Goal: Information Seeking & Learning: Learn about a topic

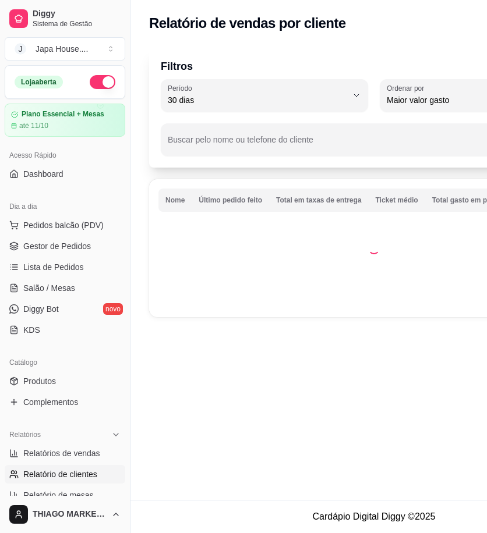
select select "30"
select select "HIGHEST_TOTAL_SPENT_WITH_ORDERS"
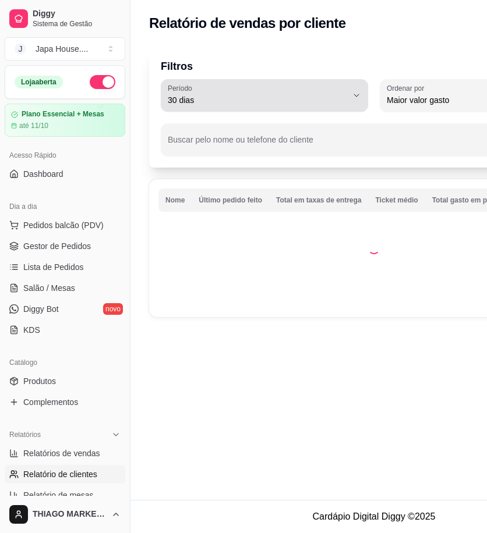
click at [360, 93] on icon "button" at bounding box center [356, 95] width 9 height 9
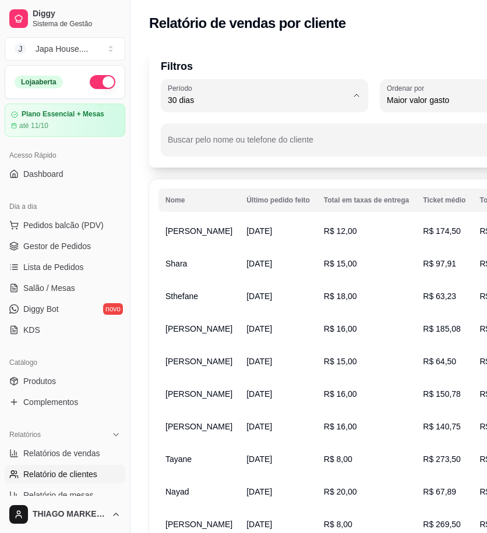
click at [319, 206] on span "30 dias" at bounding box center [259, 204] width 170 height 11
type input "0"
select select "0"
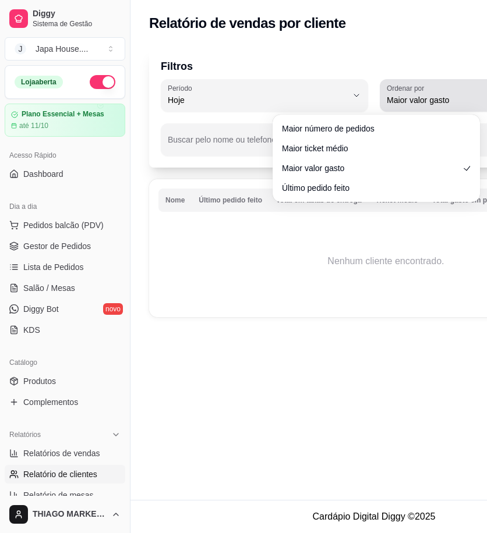
click at [451, 97] on span "Maior valor gasto" at bounding box center [476, 100] width 179 height 12
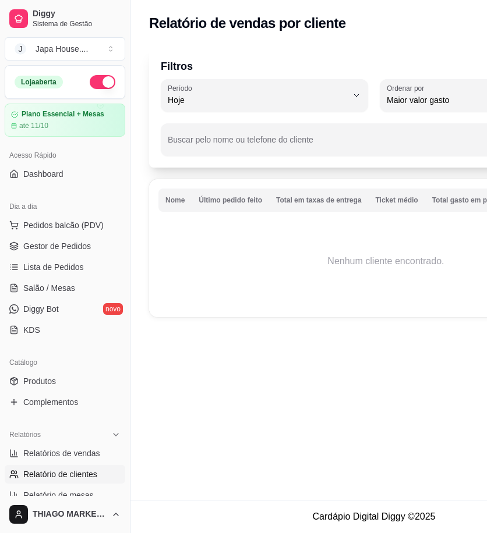
click at [407, 183] on span "Último pedido feito" at bounding box center [370, 184] width 170 height 11
type input "LAST_ORDER_MADE_AT"
select select "LAST_ORDER_MADE_AT"
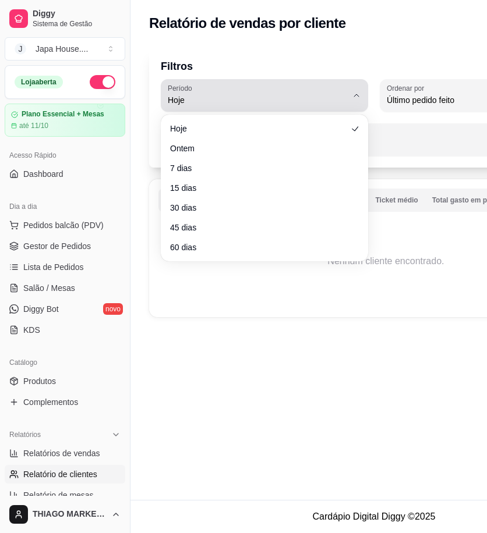
click at [317, 105] on span "Hoje" at bounding box center [257, 100] width 179 height 12
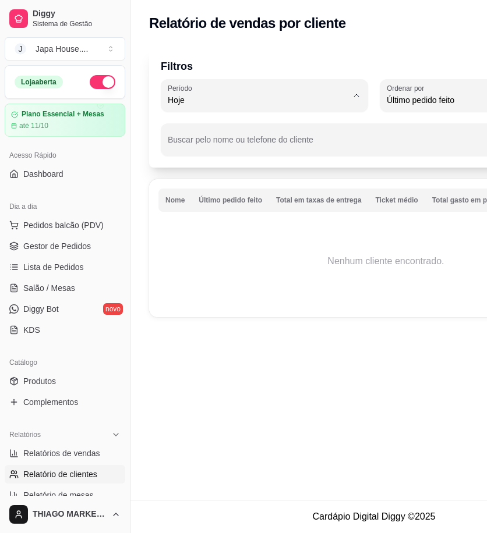
click at [262, 209] on span "30 dias" at bounding box center [259, 204] width 170 height 11
type input "30"
select select "30"
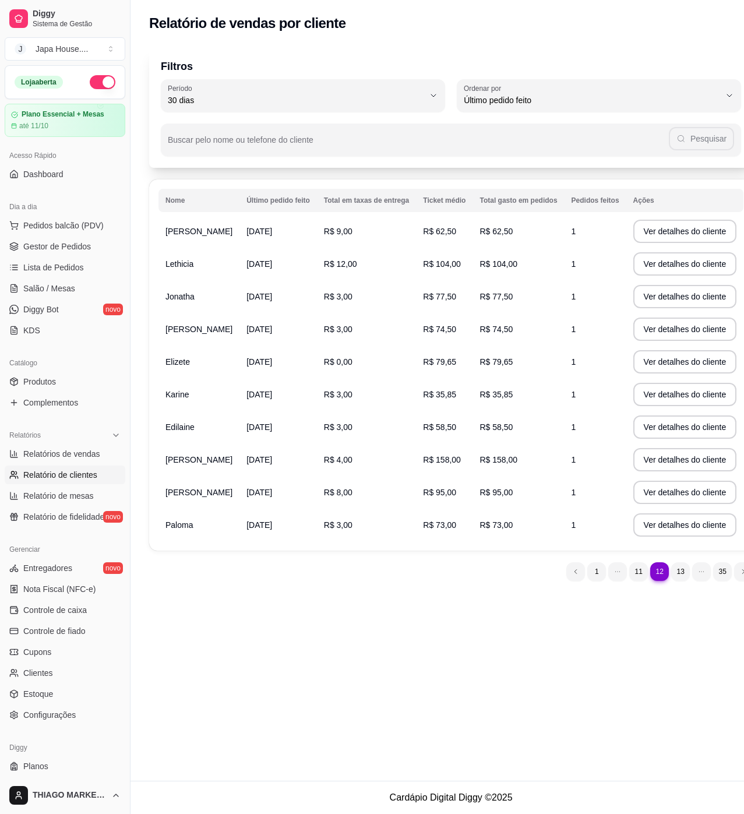
scroll to position [11, 0]
click at [486, 229] on button "Ver detalhes do cliente" at bounding box center [685, 231] width 104 height 23
click at [486, 271] on button "Ver detalhes do cliente" at bounding box center [684, 264] width 100 height 23
click at [486, 301] on button "Ver detalhes do cliente" at bounding box center [684, 296] width 100 height 23
click at [486, 320] on button "Ver detalhes do cliente" at bounding box center [684, 329] width 100 height 23
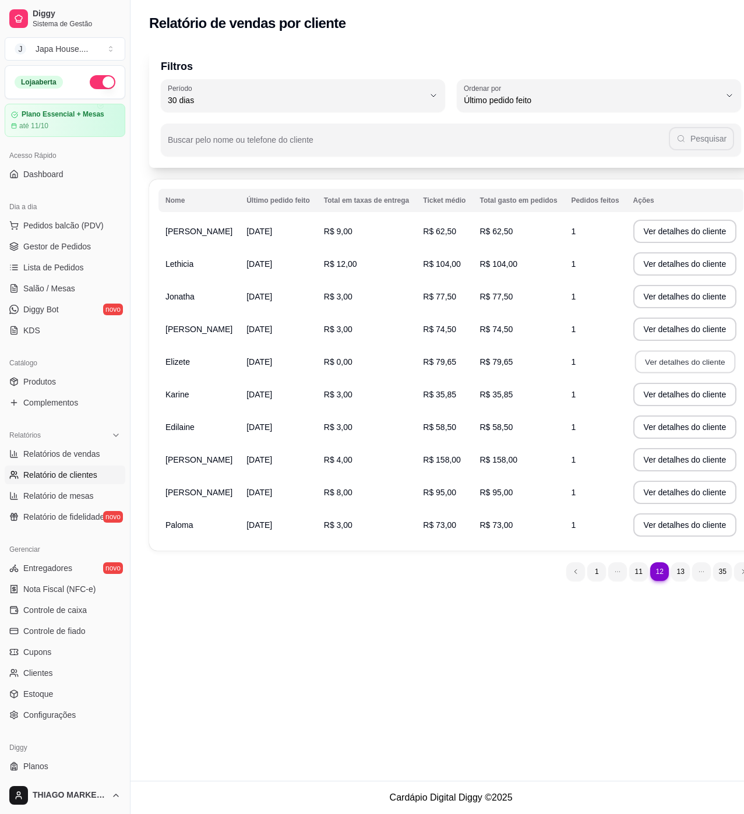
click at [486, 366] on button "Ver detalhes do cliente" at bounding box center [684, 362] width 100 height 23
click at [486, 400] on button "Ver detalhes do cliente" at bounding box center [685, 394] width 104 height 23
click at [486, 416] on button "Ver detalhes do cliente" at bounding box center [685, 426] width 104 height 23
click at [486, 458] on button "Ver detalhes do cliente" at bounding box center [685, 459] width 104 height 23
click at [486, 481] on button "Ver detalhes do cliente" at bounding box center [685, 491] width 104 height 23
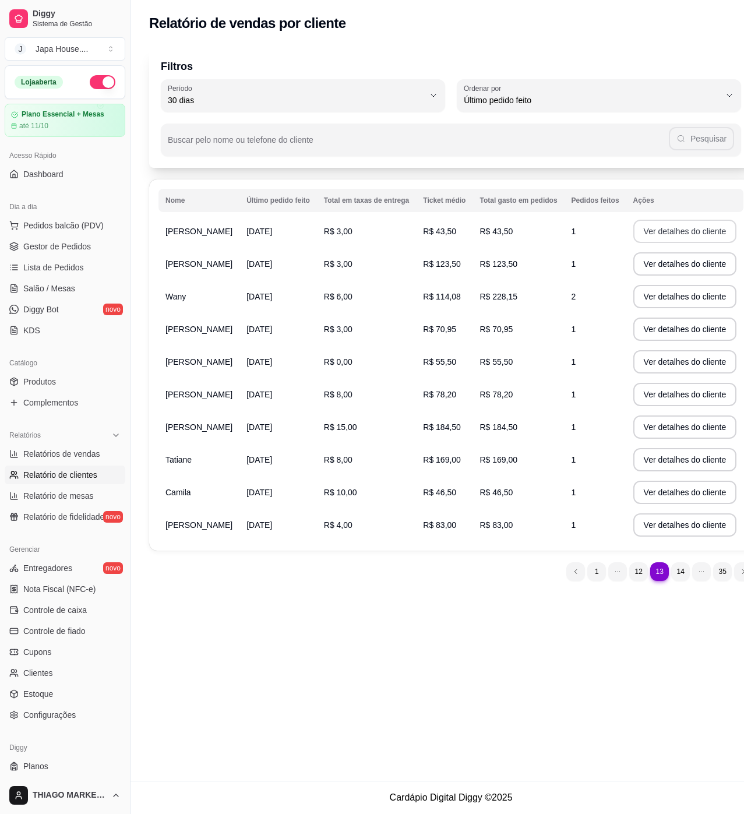
click at [486, 232] on button "Ver detalhes do cliente" at bounding box center [685, 231] width 104 height 23
click at [486, 275] on button "Ver detalhes do cliente" at bounding box center [685, 263] width 104 height 23
click at [486, 302] on button "Ver detalhes do cliente" at bounding box center [685, 296] width 104 height 23
click at [486, 341] on button "Ver detalhes do cliente" at bounding box center [684, 329] width 100 height 23
click at [486, 373] on button "Ver detalhes do cliente" at bounding box center [685, 361] width 104 height 23
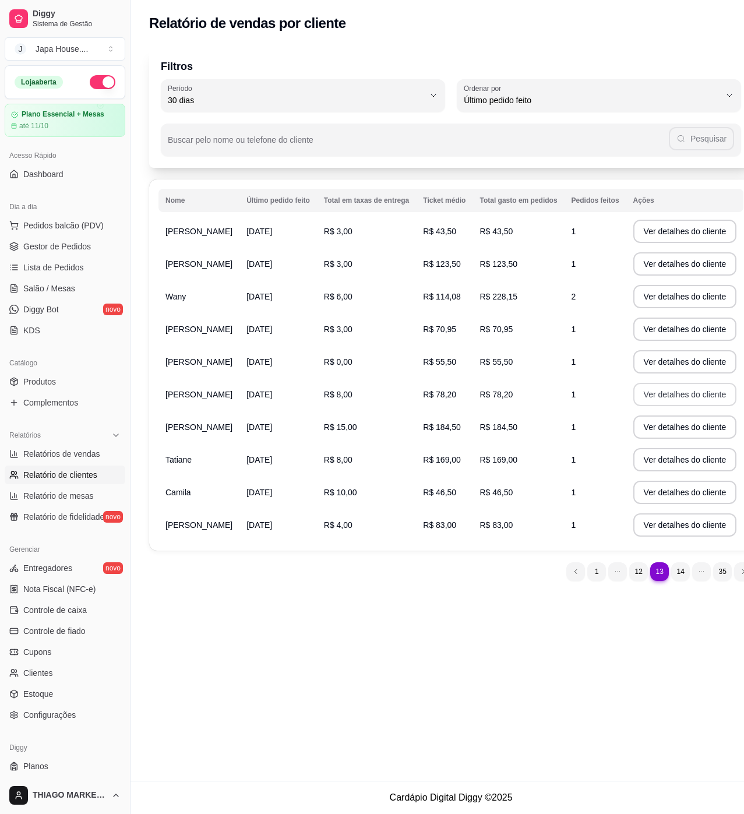
click at [486, 406] on button "Ver detalhes do cliente" at bounding box center [685, 394] width 104 height 23
click at [486, 439] on button "Ver detalhes do cliente" at bounding box center [685, 426] width 104 height 23
click at [486, 471] on button "Ver detalhes do cliente" at bounding box center [684, 459] width 100 height 23
click at [486, 504] on button "Ver detalhes do cliente" at bounding box center [684, 492] width 100 height 23
click at [486, 533] on button "Ver detalhes do cliente" at bounding box center [684, 525] width 100 height 23
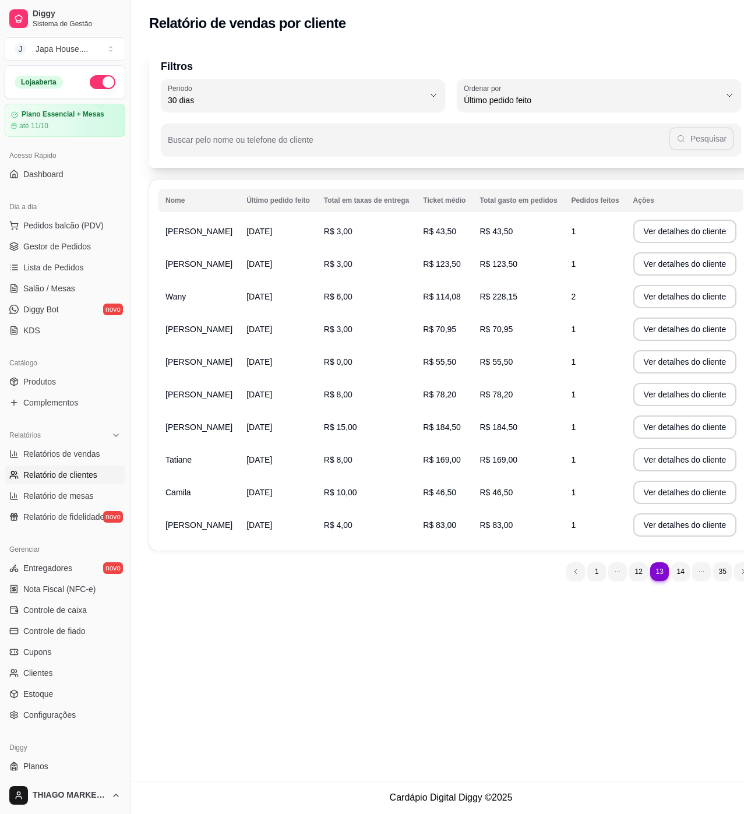
click at [486, 533] on div "Relatório de vendas por cliente Filtros 30 Período Hoje Ontem 7 dias 15 dias 30…" at bounding box center [450, 390] width 641 height 780
click at [486, 232] on button "Ver detalhes do cliente" at bounding box center [684, 231] width 100 height 23
click at [486, 268] on button "Ver detalhes do cliente" at bounding box center [685, 263] width 104 height 23
click at [486, 294] on button "Ver detalhes do cliente" at bounding box center [685, 296] width 104 height 23
click at [486, 333] on button "Ver detalhes do cliente" at bounding box center [685, 328] width 104 height 23
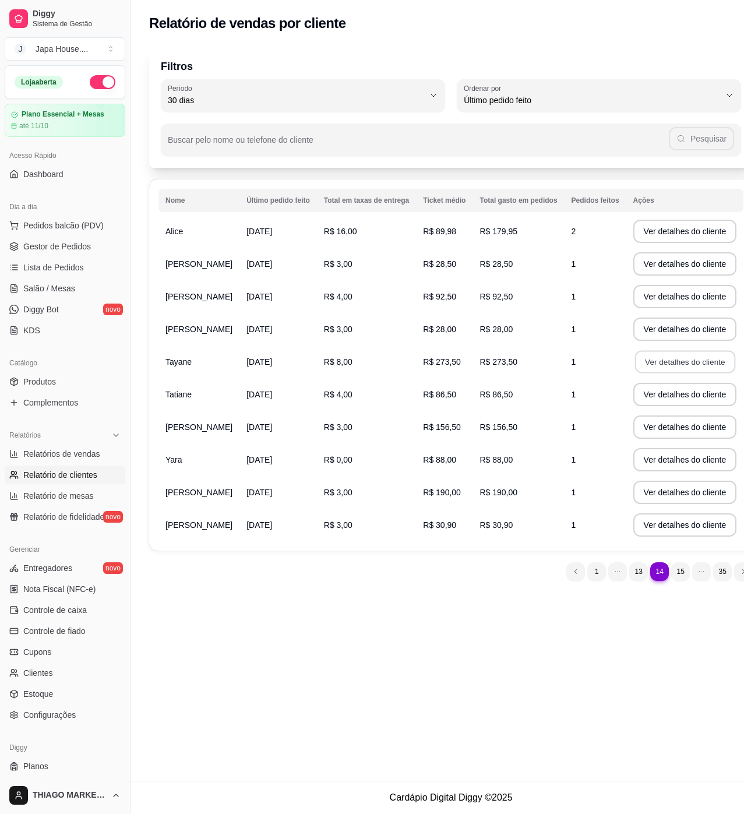
click at [486, 368] on button "Ver detalhes do cliente" at bounding box center [684, 362] width 100 height 23
click at [486, 390] on button "Ver detalhes do cliente" at bounding box center [684, 394] width 100 height 23
click at [486, 432] on button "Ver detalhes do cliente" at bounding box center [685, 426] width 104 height 23
click at [486, 453] on button "Ver detalhes do cliente" at bounding box center [685, 459] width 104 height 23
click at [486, 493] on button "Ver detalhes do cliente" at bounding box center [685, 491] width 104 height 23
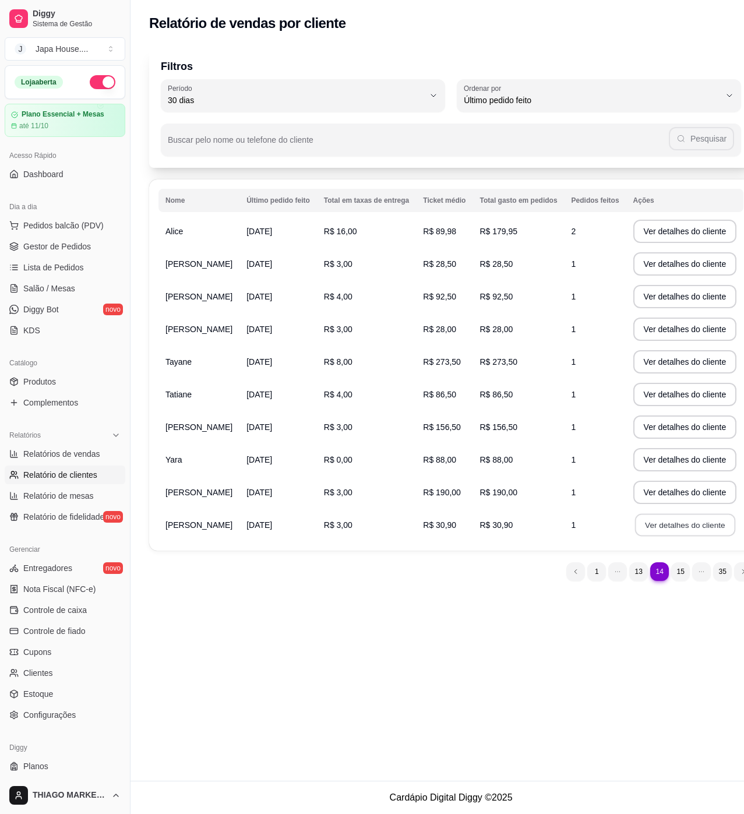
click at [486, 533] on button "Ver detalhes do cliente" at bounding box center [684, 525] width 100 height 23
